Goal: Navigation & Orientation: Find specific page/section

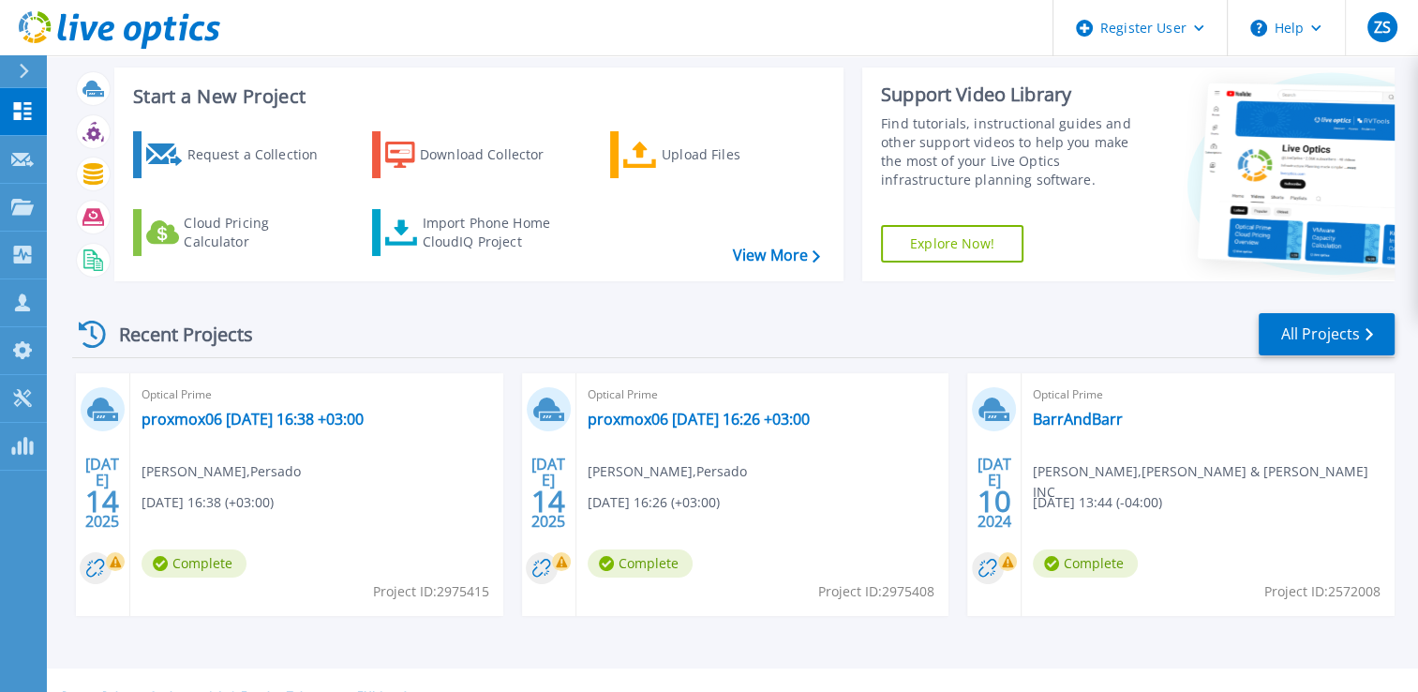
scroll to position [37, 0]
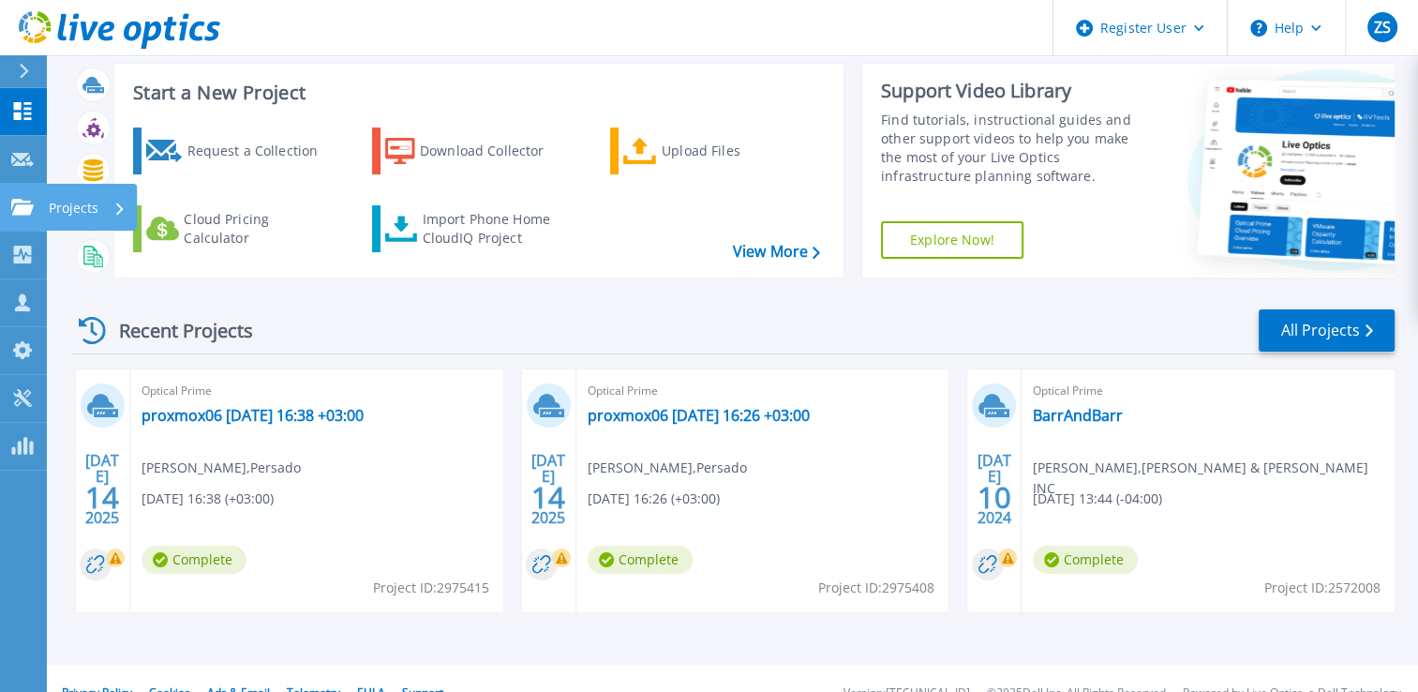
click at [14, 217] on link "Projects Projects" at bounding box center [23, 208] width 47 height 48
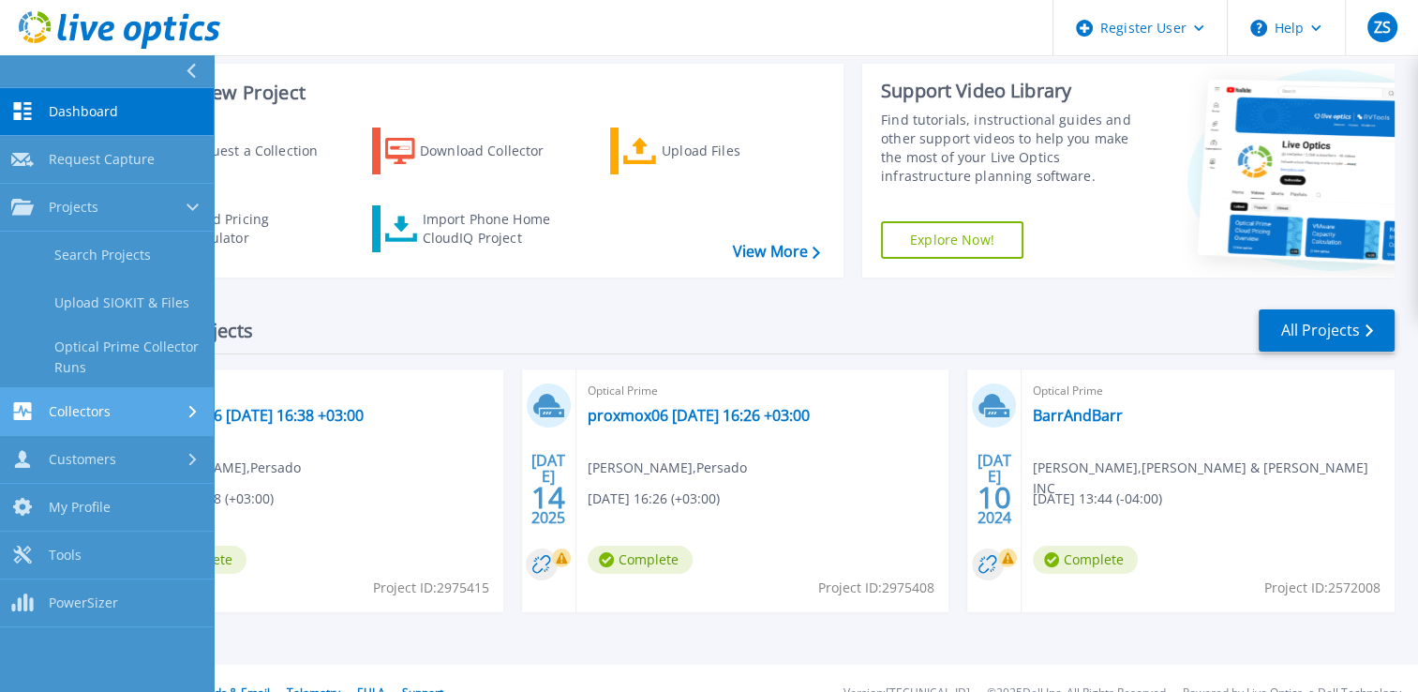
click at [141, 403] on div "Collectors" at bounding box center [106, 411] width 191 height 18
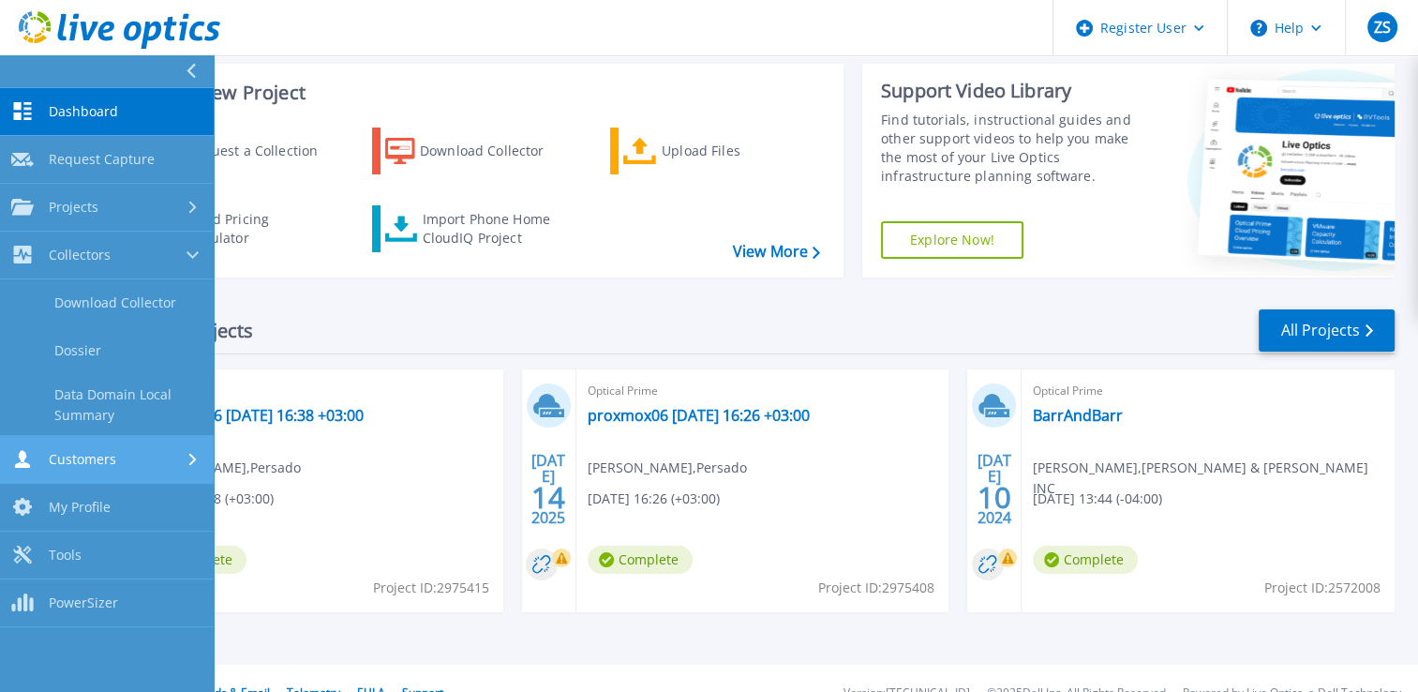
click at [130, 450] on div "Customers" at bounding box center [106, 459] width 191 height 18
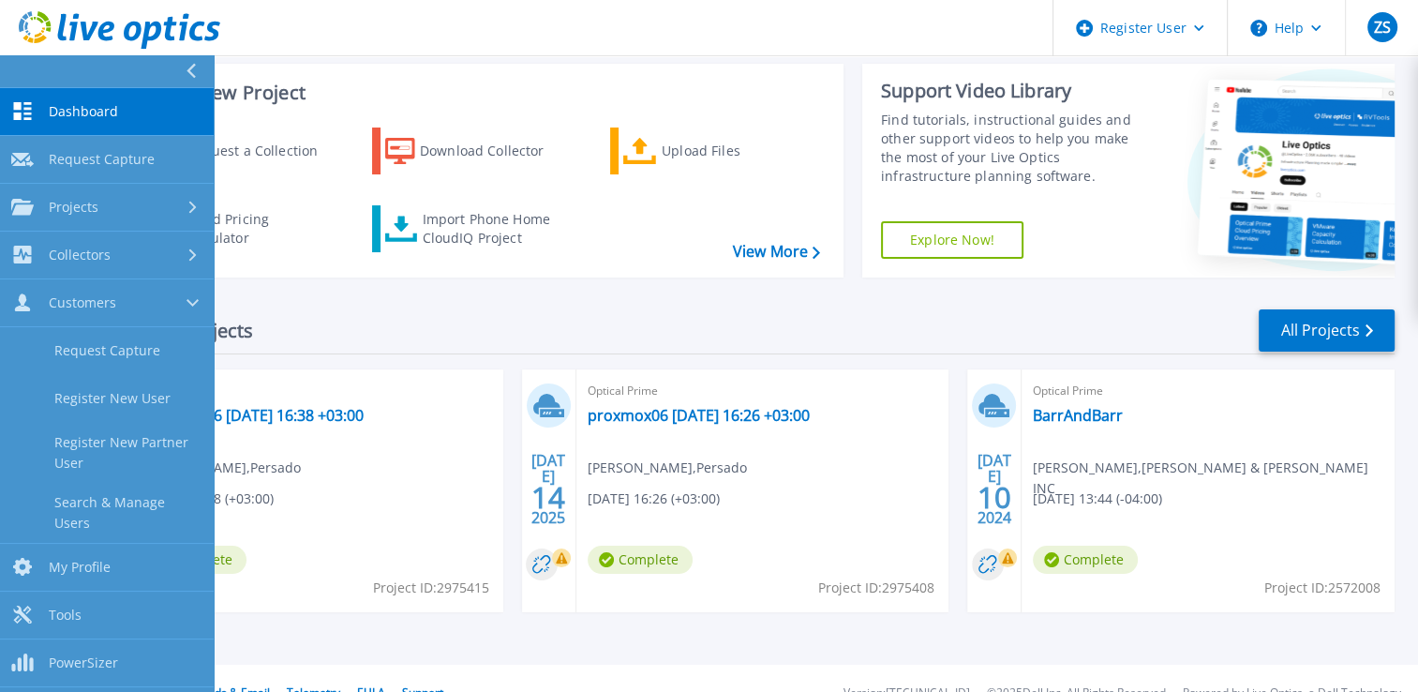
click at [87, 114] on span "Dashboard" at bounding box center [83, 111] width 69 height 17
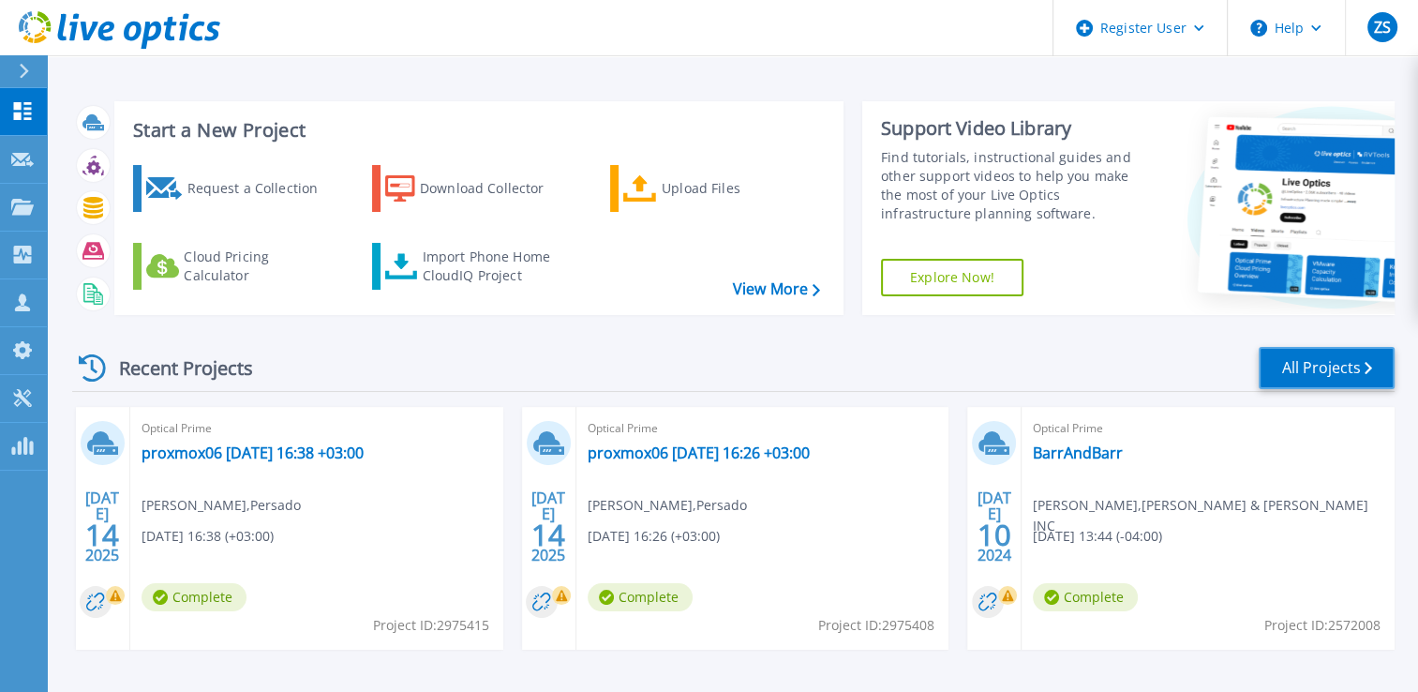
click at [1301, 353] on link "All Projects" at bounding box center [1327, 368] width 136 height 42
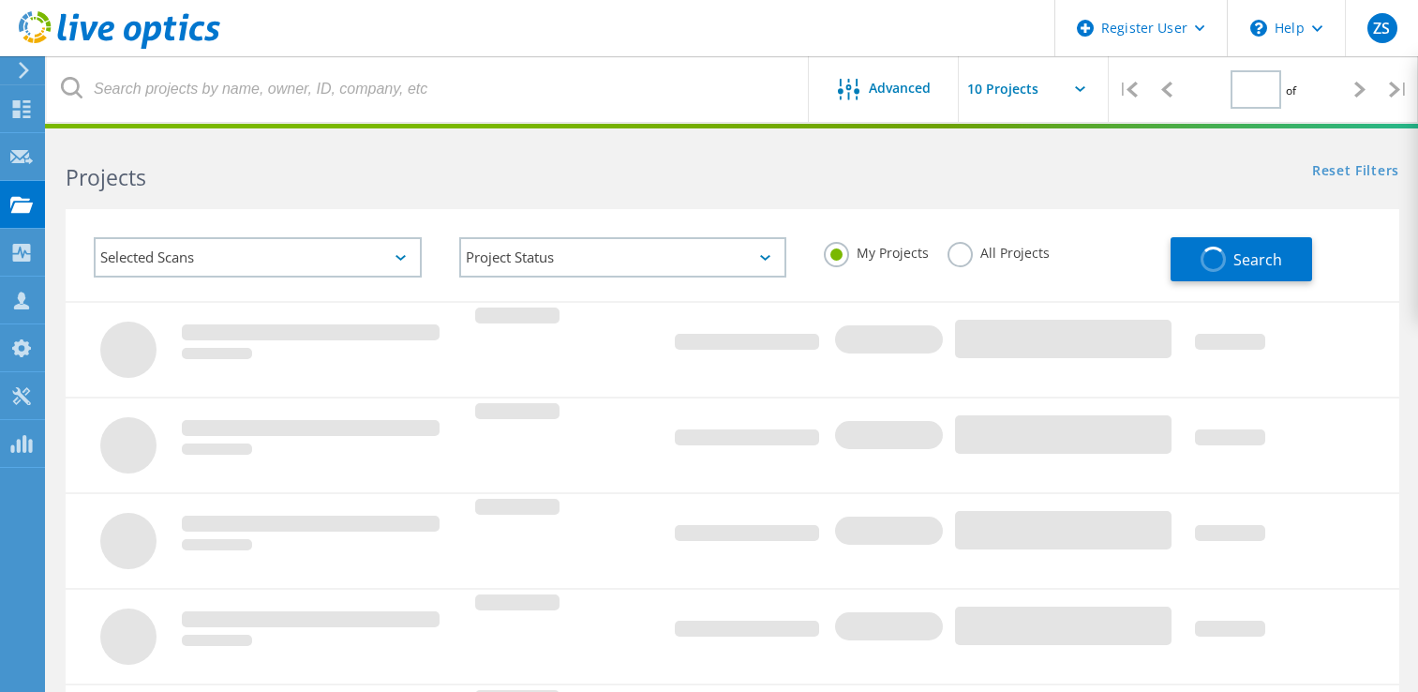
type input "1"
